Goal: Transaction & Acquisition: Purchase product/service

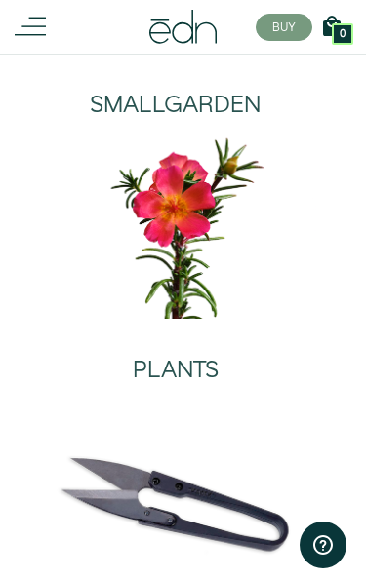
scroll to position [302, 0]
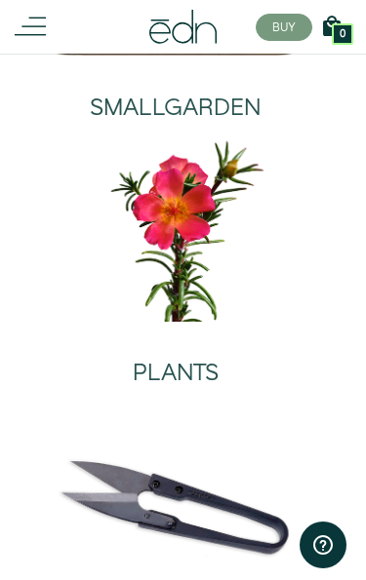
click at [162, 361] on h2 "PLANTS" at bounding box center [176, 373] width 86 height 25
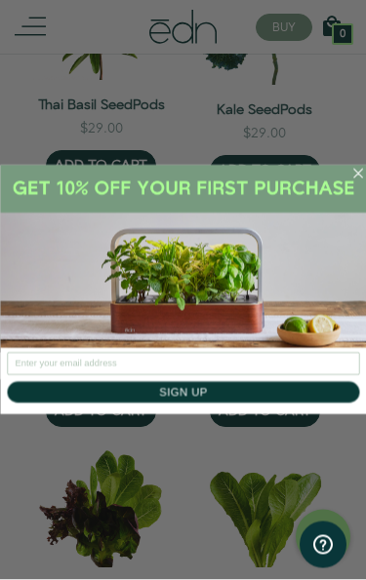
scroll to position [1303, 0]
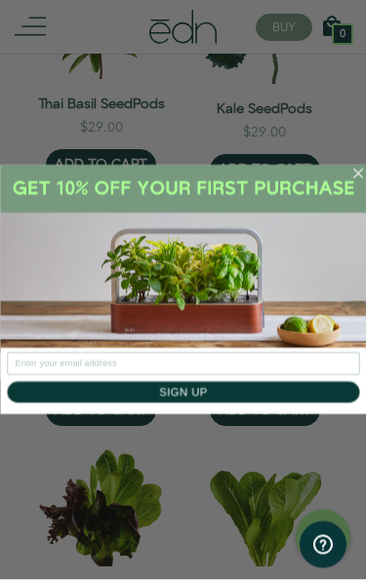
click at [353, 169] on icon "Close dialog" at bounding box center [357, 173] width 21 height 21
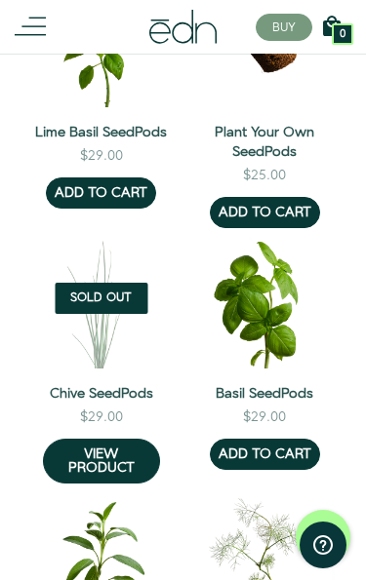
scroll to position [2601, 0]
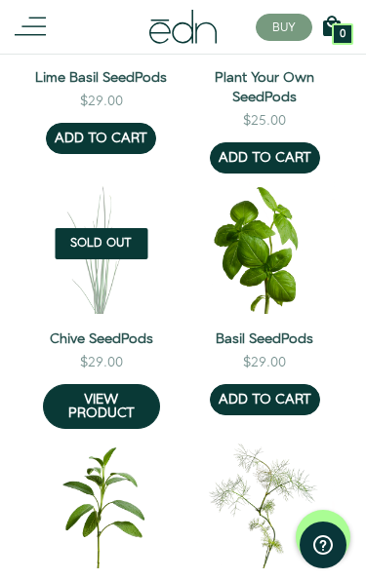
click at [265, 307] on img at bounding box center [265, 244] width 140 height 140
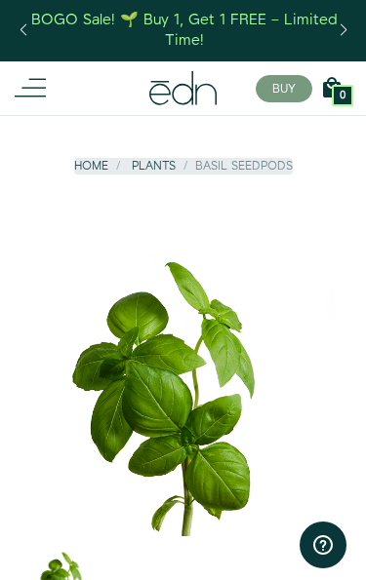
click at [179, 27] on div "BOGO Sale! 🌱 Buy 1, Get 1 FREE – Limited Time!" at bounding box center [184, 31] width 310 height 42
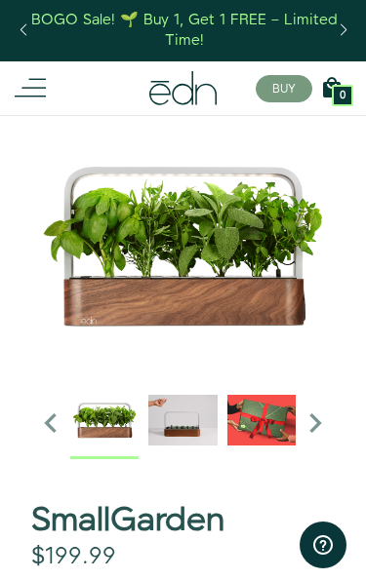
click at [337, 32] on div "Next slide" at bounding box center [343, 30] width 26 height 43
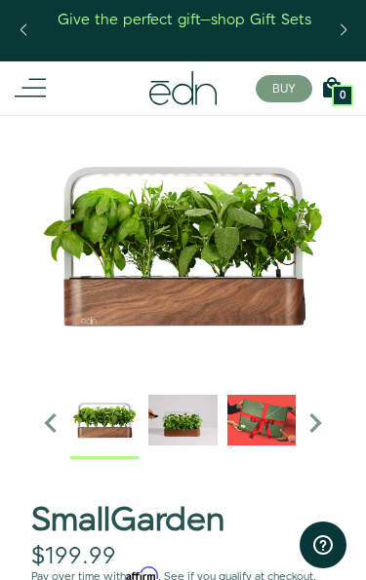
click at [22, 90] on icon at bounding box center [30, 87] width 31 height 31
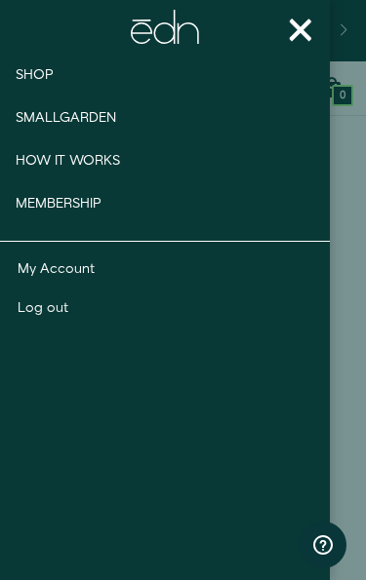
click at [36, 79] on span "Shop" at bounding box center [35, 75] width 38 height 20
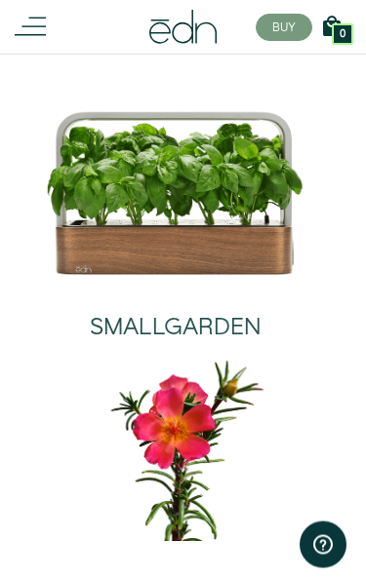
scroll to position [90, 0]
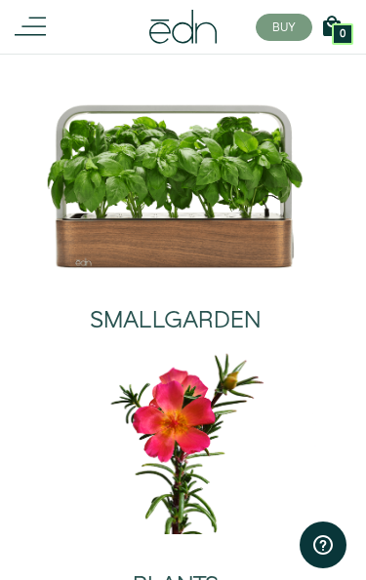
click at [166, 480] on img at bounding box center [175, 442] width 288 height 184
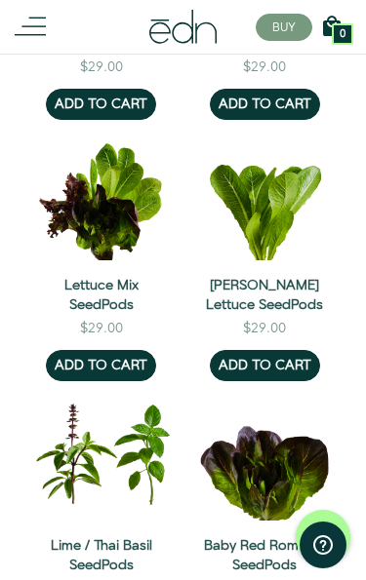
scroll to position [1615, 0]
